Goal: Transaction & Acquisition: Purchase product/service

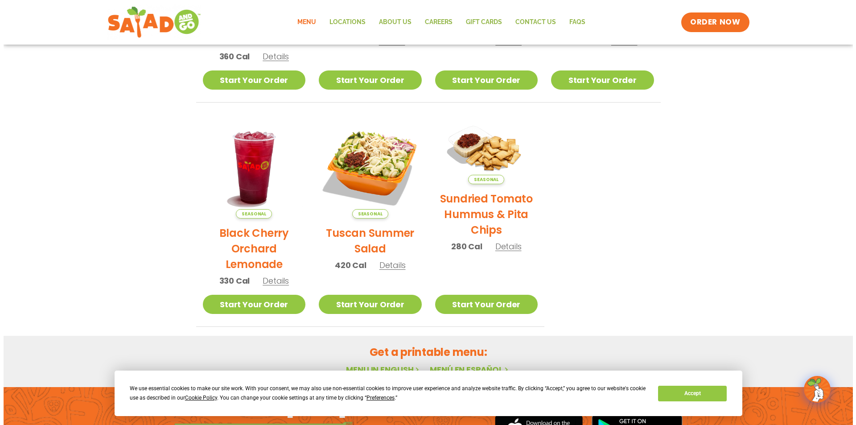
scroll to position [357, 0]
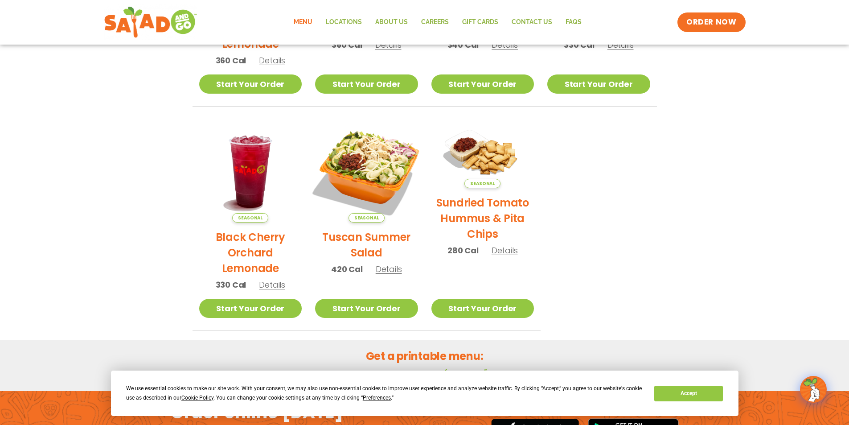
click at [375, 187] on img at bounding box center [366, 171] width 121 height 121
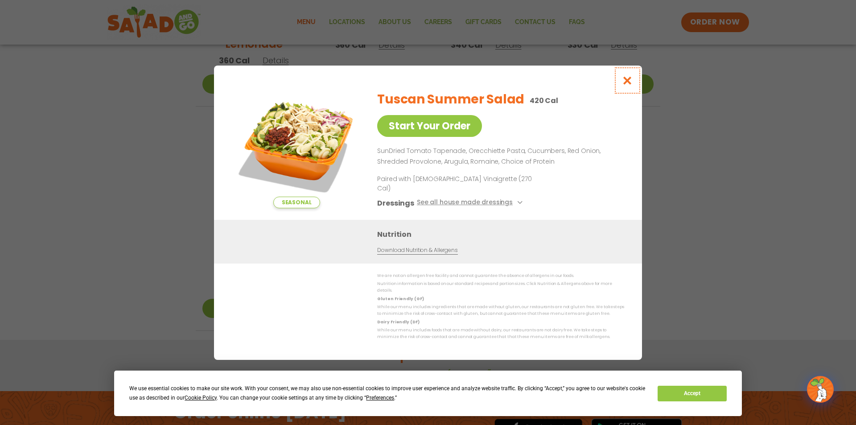
click at [624, 85] on icon "Close modal" at bounding box center [627, 80] width 11 height 9
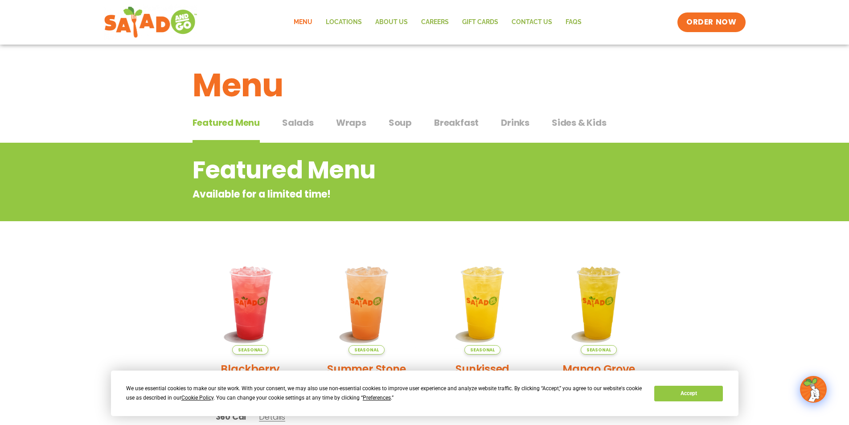
scroll to position [0, 0]
click at [390, 124] on span "Soup" at bounding box center [400, 122] width 23 height 13
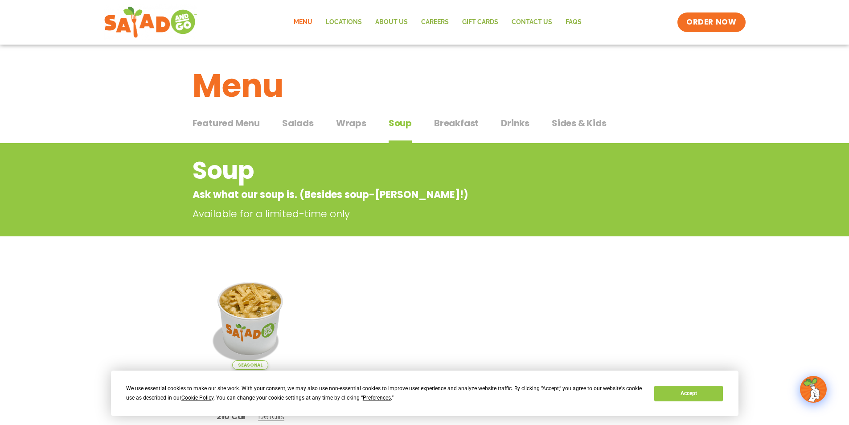
click at [348, 120] on span "Wraps" at bounding box center [351, 122] width 30 height 13
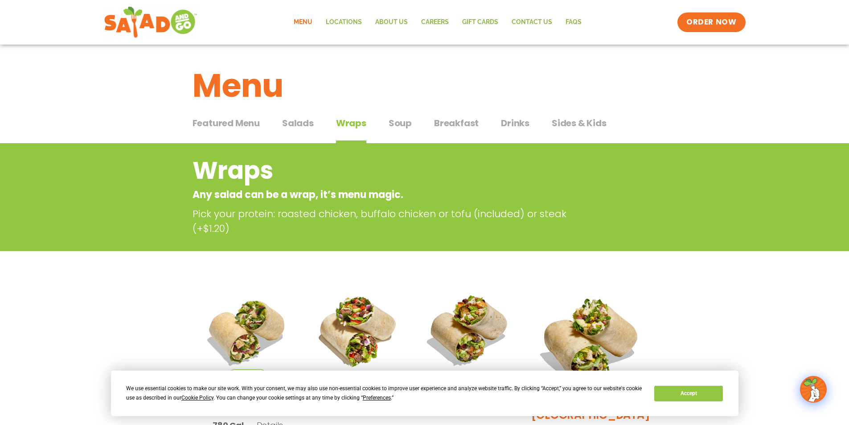
click at [289, 123] on span "Salads" at bounding box center [298, 122] width 32 height 13
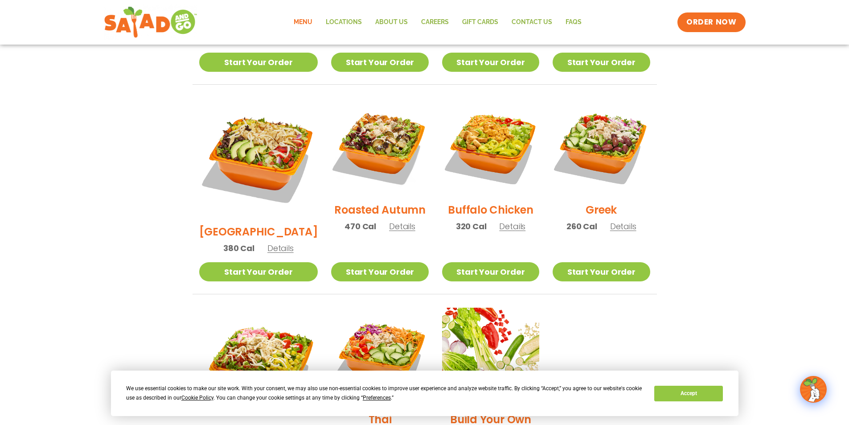
scroll to position [401, 0]
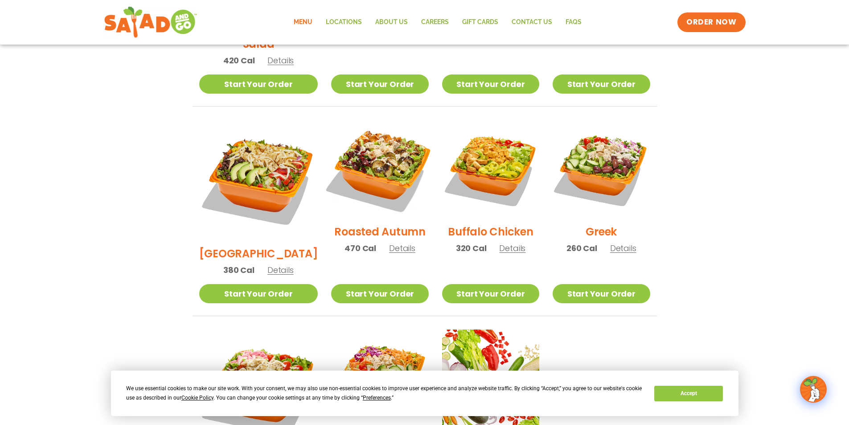
click at [365, 149] on img at bounding box center [380, 168] width 114 height 114
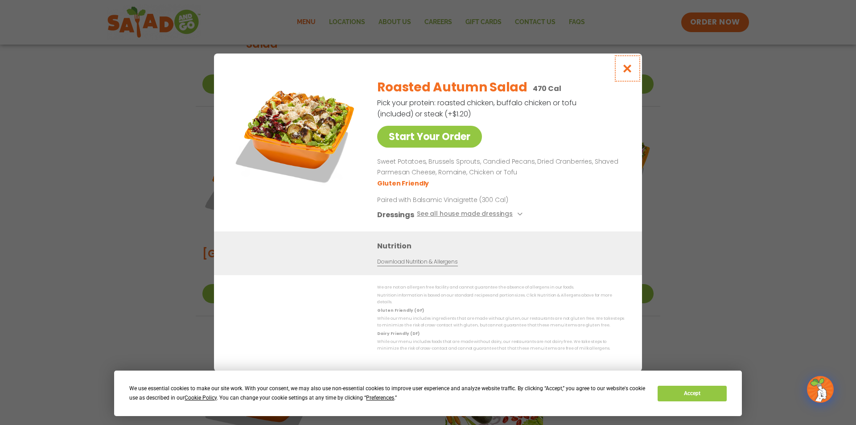
click at [628, 72] on icon "Close modal" at bounding box center [627, 68] width 11 height 9
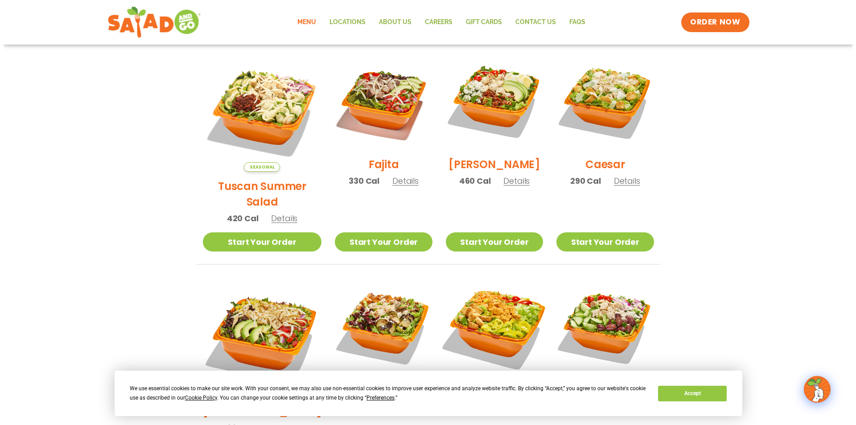
scroll to position [223, 0]
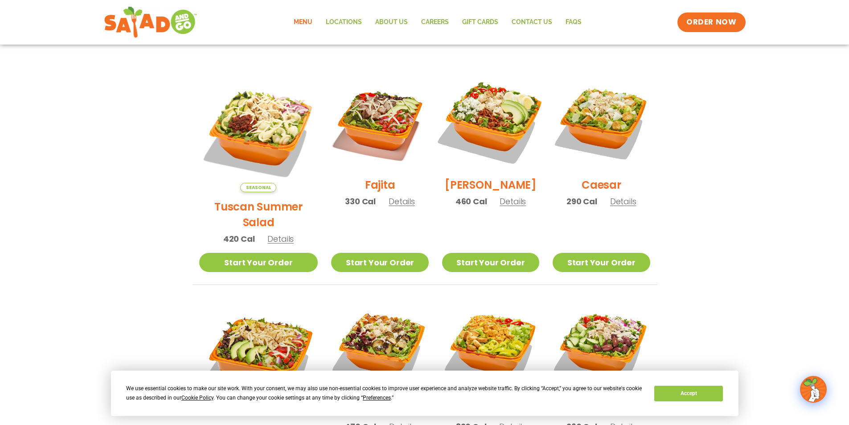
click at [493, 147] on img at bounding box center [491, 122] width 114 height 114
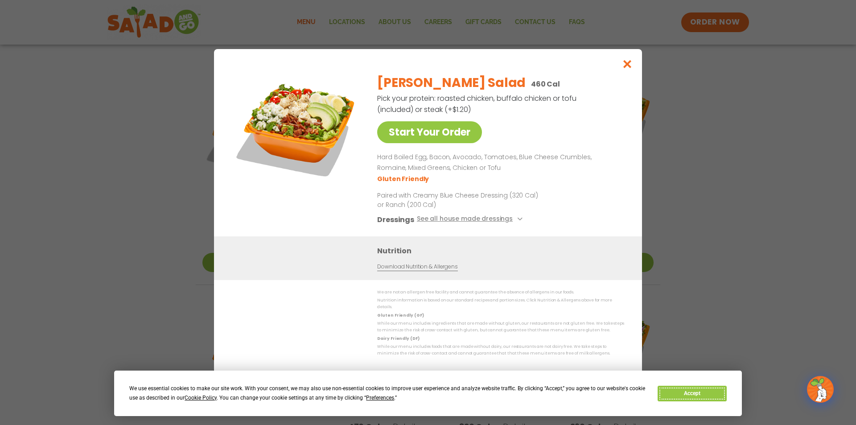
click at [666, 391] on button "Accept" at bounding box center [691, 394] width 69 height 16
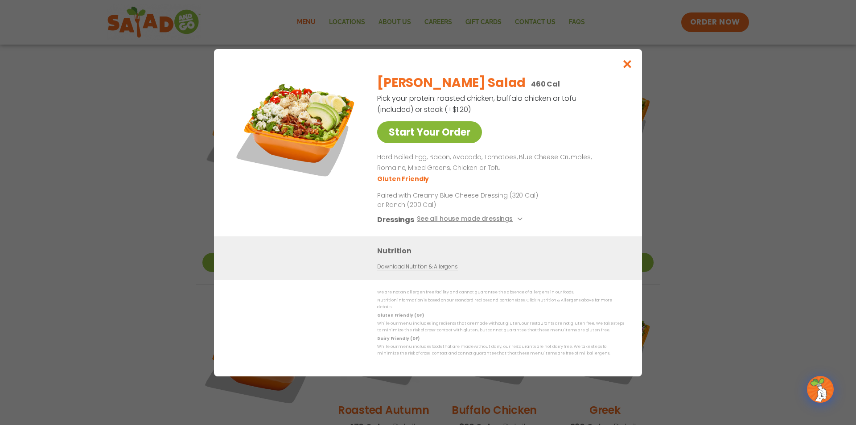
click at [469, 132] on link "Start Your Order" at bounding box center [429, 132] width 105 height 22
